Goal: Task Accomplishment & Management: Manage account settings

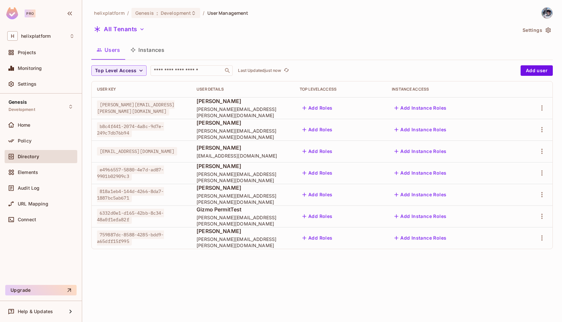
click at [267, 113] on span "[PERSON_NAME][EMAIL_ADDRESS][PERSON_NAME][DOMAIN_NAME]" at bounding box center [243, 112] width 93 height 12
click at [228, 270] on div "helixplatform / Genesis : Development / User Management All Tenants Settings Us…" at bounding box center [322, 161] width 480 height 322
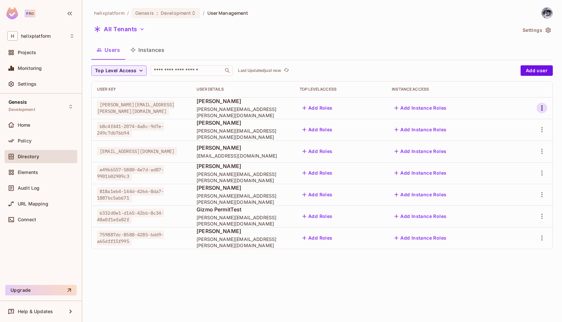
click at [541, 107] on icon "button" at bounding box center [542, 108] width 8 height 8
click at [228, 288] on div at bounding box center [281, 161] width 562 height 322
click at [542, 109] on icon "button" at bounding box center [541, 108] width 1 height 5
click at [525, 168] on div "Delete User" at bounding box center [513, 166] width 26 height 7
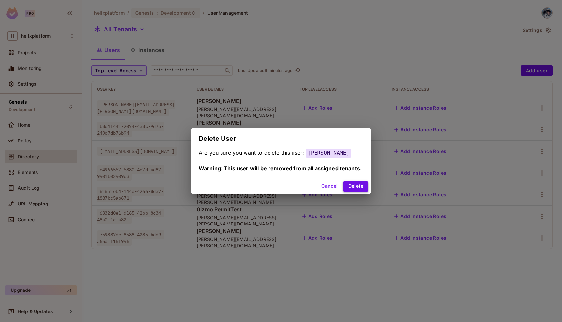
click at [364, 185] on button "Delete" at bounding box center [355, 186] width 25 height 11
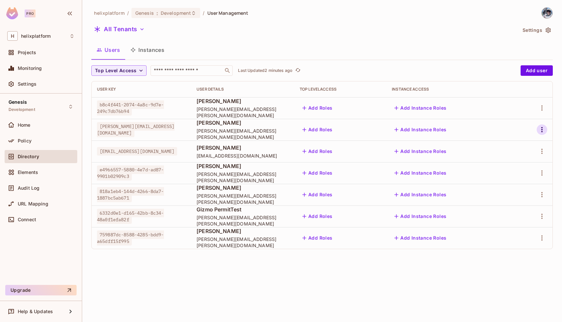
click at [541, 131] on icon "button" at bounding box center [542, 130] width 8 height 8
click at [516, 174] on div "Edit Attributes" at bounding box center [516, 174] width 33 height 7
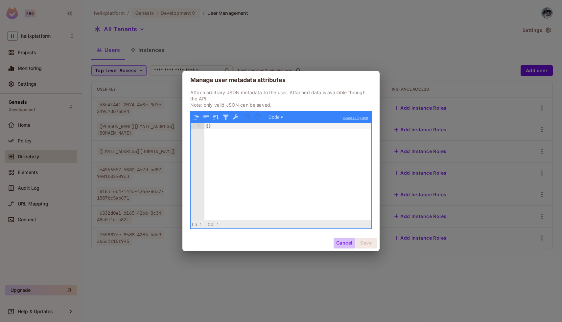
click at [344, 242] on button "Cancel" at bounding box center [344, 243] width 21 height 11
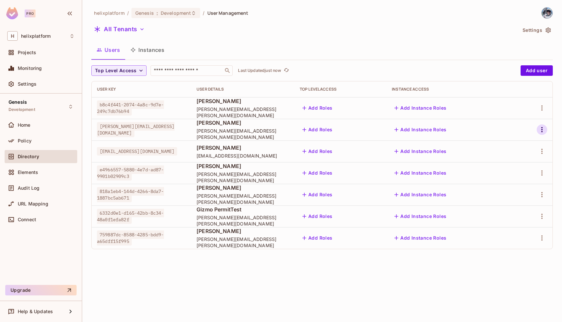
click at [544, 130] on icon "button" at bounding box center [542, 130] width 8 height 8
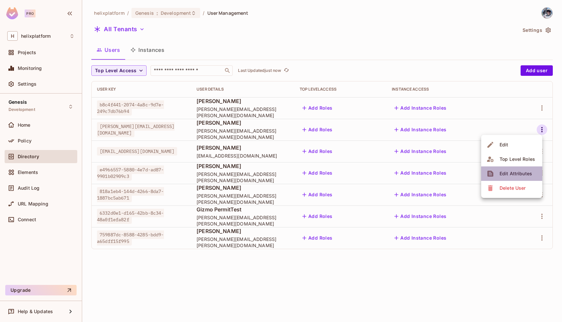
click at [524, 172] on div "Edit Attributes" at bounding box center [516, 174] width 33 height 7
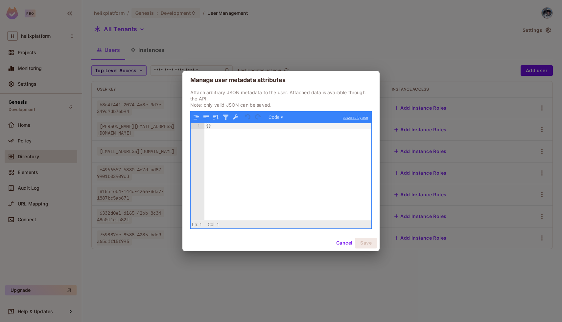
click at [341, 240] on button "Cancel" at bounding box center [344, 243] width 21 height 11
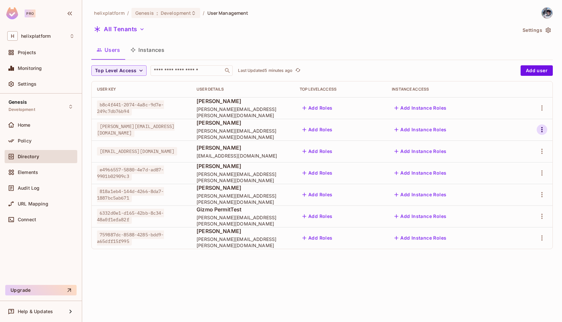
click at [542, 130] on icon "button" at bounding box center [541, 129] width 1 height 5
click at [540, 131] on icon "button" at bounding box center [542, 130] width 8 height 8
click at [518, 171] on div "Edit Attributes" at bounding box center [516, 174] width 33 height 7
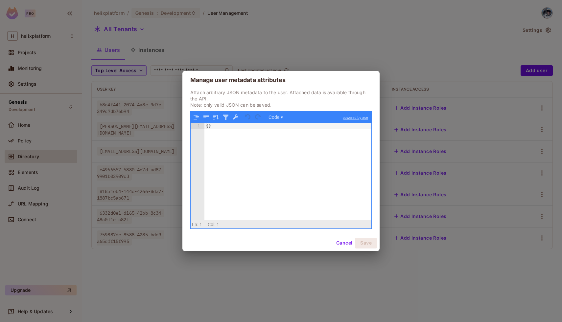
click at [343, 243] on button "Cancel" at bounding box center [344, 243] width 21 height 11
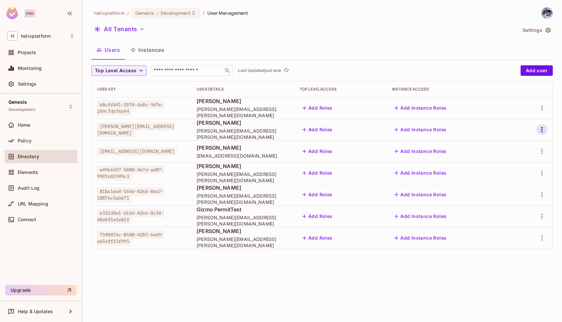
click at [541, 129] on icon "button" at bounding box center [542, 130] width 8 height 8
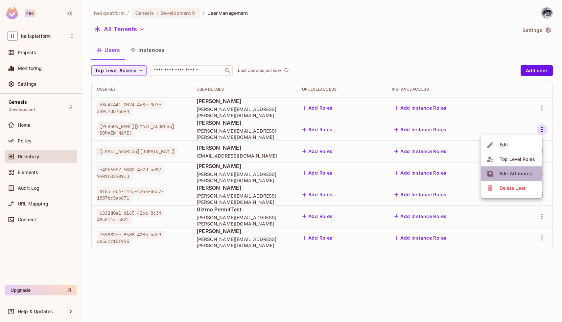
click at [511, 170] on span "Edit Attributes" at bounding box center [516, 174] width 36 height 11
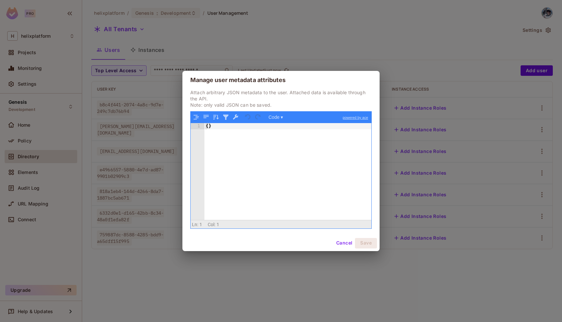
click at [345, 246] on button "Cancel" at bounding box center [344, 243] width 21 height 11
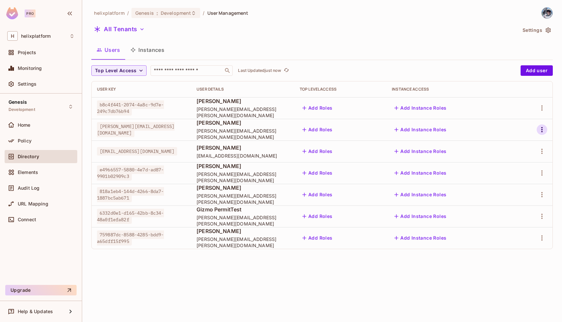
click at [544, 132] on icon "button" at bounding box center [542, 130] width 8 height 8
click at [515, 172] on div "Edit Attributes" at bounding box center [516, 174] width 33 height 7
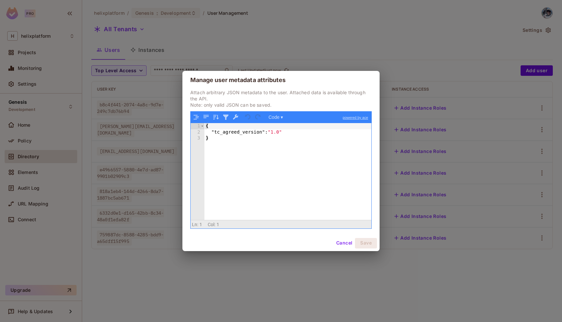
click at [344, 241] on button "Cancel" at bounding box center [344, 243] width 21 height 11
